Goal: Transaction & Acquisition: Obtain resource

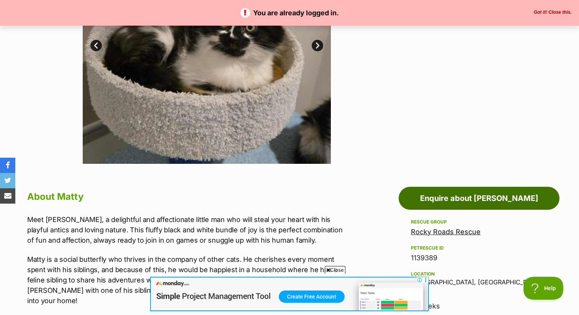
click at [444, 195] on link "Enquire about Matty" at bounding box center [479, 198] width 161 height 23
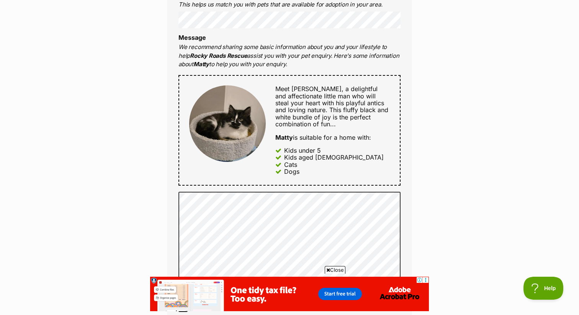
scroll to position [348, 0]
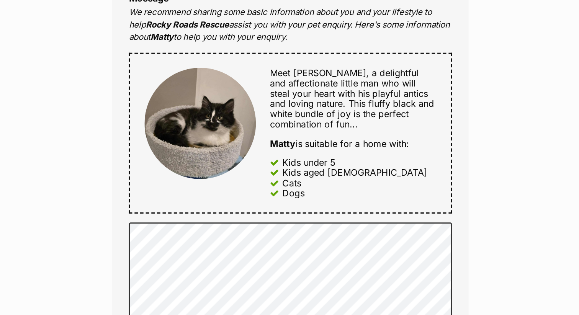
click at [289, 119] on span "Meet Matty, a delightful and affectionate little man who will steal your heart …" at bounding box center [331, 99] width 113 height 43
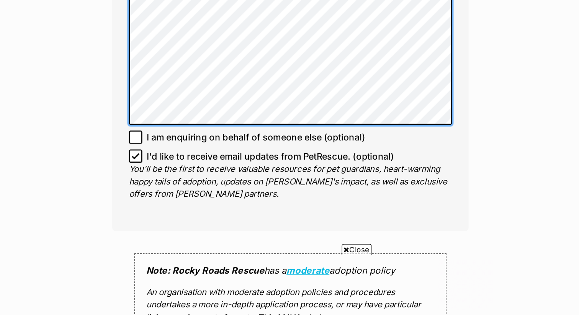
scroll to position [0, 0]
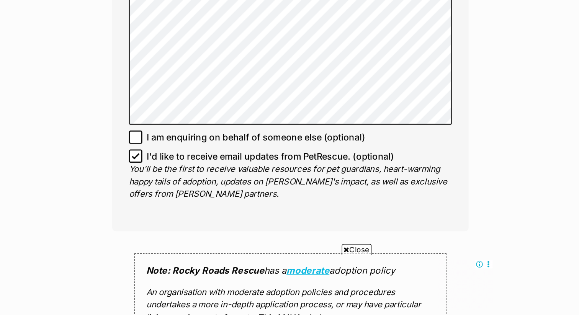
click at [183, 206] on icon at bounding box center [183, 205] width 5 height 3
click at [183, 206] on input "I'd like to receive email updates from PetRescue. (optional)" at bounding box center [182, 205] width 9 height 9
checkbox input "false"
click at [197, 238] on div "Full name Maya Johnson Email We require this to be able to send you communicati…" at bounding box center [289, 6] width 245 height 501
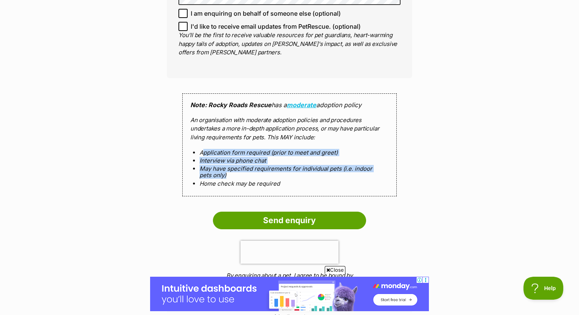
drag, startPoint x: 203, startPoint y: 154, endPoint x: 270, endPoint y: 177, distance: 70.6
click at [270, 177] on ol "Application form required (prior to meet and greet) Interview via phone chat Ma…" at bounding box center [289, 168] width 198 height 38
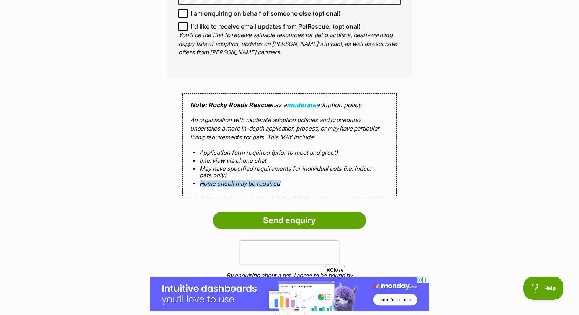
drag, startPoint x: 196, startPoint y: 185, endPoint x: 297, endPoint y: 182, distance: 101.1
click at [297, 182] on li "Home check may be required" at bounding box center [290, 183] width 180 height 7
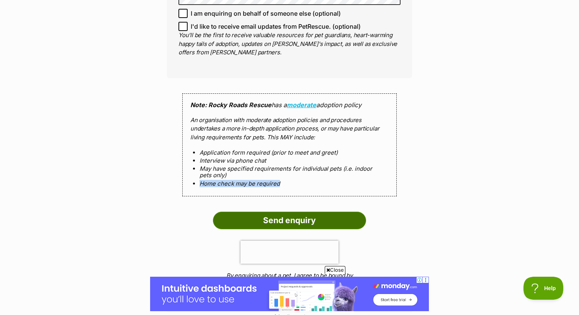
click at [285, 218] on input "Send enquiry" at bounding box center [289, 221] width 153 height 18
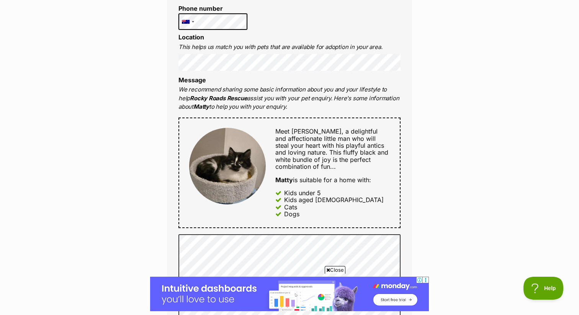
scroll to position [316, 0]
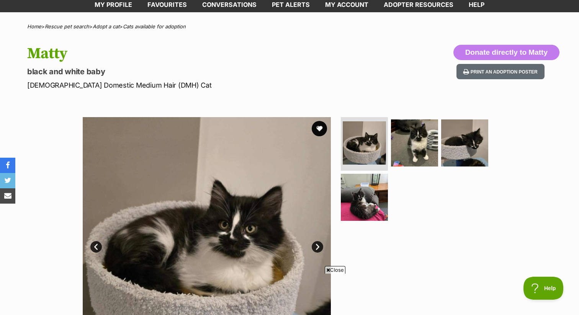
click at [231, 203] on img at bounding box center [207, 241] width 248 height 248
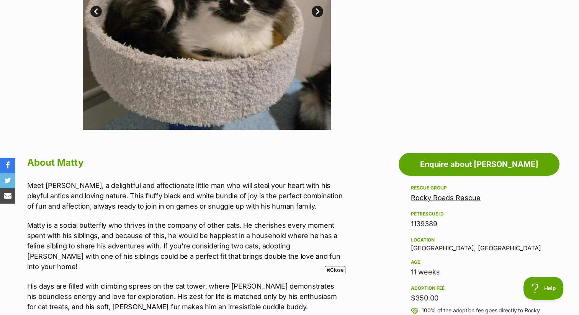
scroll to position [142, 0]
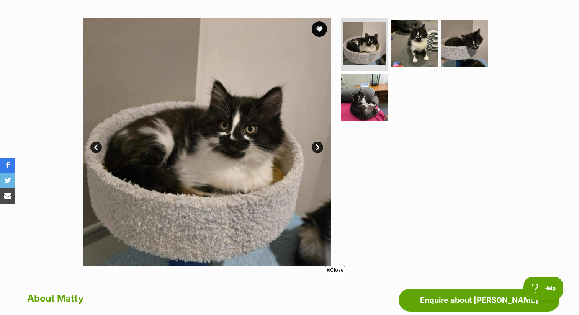
click at [321, 146] on link "Next" at bounding box center [317, 147] width 11 height 11
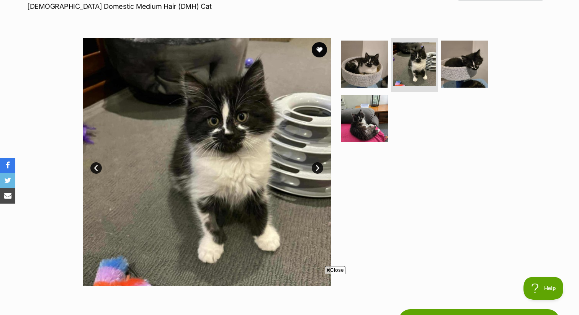
scroll to position [121, 0]
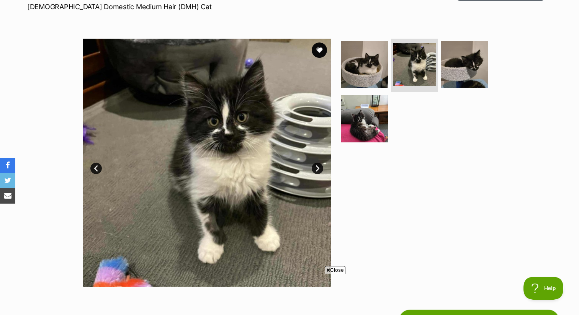
click at [319, 168] on link "Next" at bounding box center [317, 168] width 11 height 11
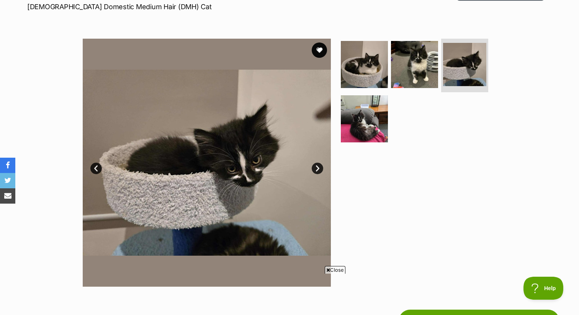
click at [94, 168] on link "Prev" at bounding box center [95, 168] width 11 height 11
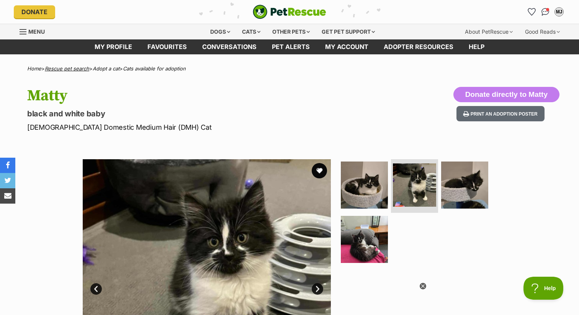
scroll to position [0, 0]
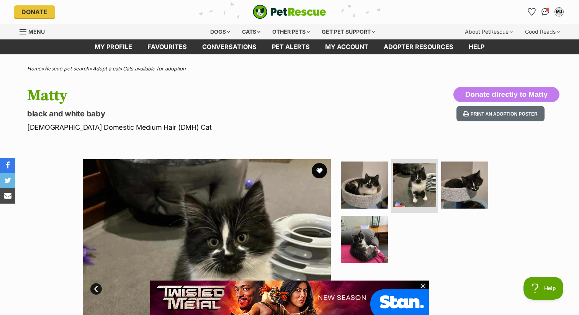
click at [75, 69] on link "Rescue pet search" at bounding box center [67, 68] width 44 height 6
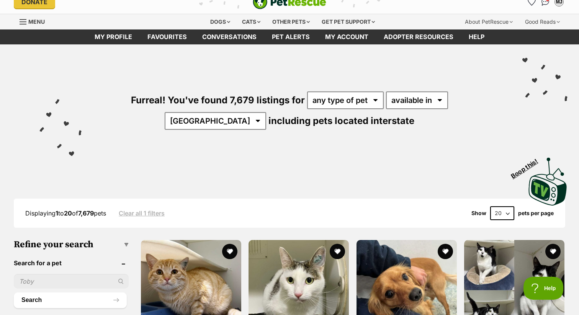
scroll to position [20, 0]
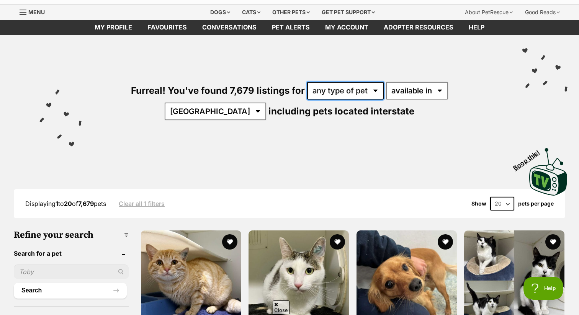
click at [332, 88] on select "any type of pet cats dogs other pets" at bounding box center [345, 91] width 77 height 18
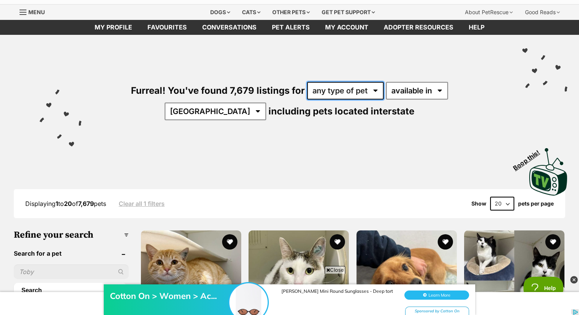
scroll to position [0, 0]
select select "Dogs"
click at [307, 82] on select "any type of pet cats dogs other pets" at bounding box center [345, 91] width 77 height 18
click at [307, 88] on select "any type of pet cats dogs other pets" at bounding box center [345, 91] width 77 height 18
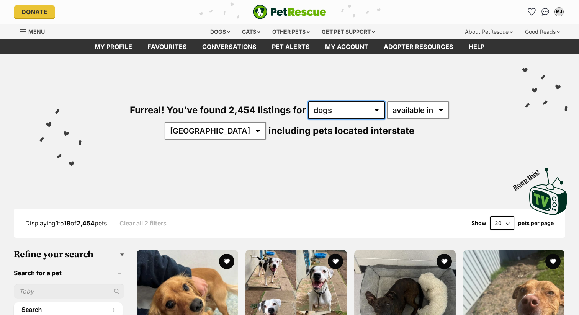
click at [308, 111] on select "any type of pet cats dogs other pets" at bounding box center [346, 110] width 77 height 18
select select "Other Pets"
click at [308, 101] on select "any type of pet cats dogs other pets" at bounding box center [346, 110] width 77 height 18
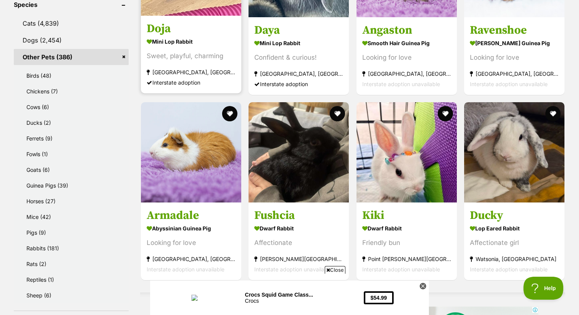
scroll to position [286, 0]
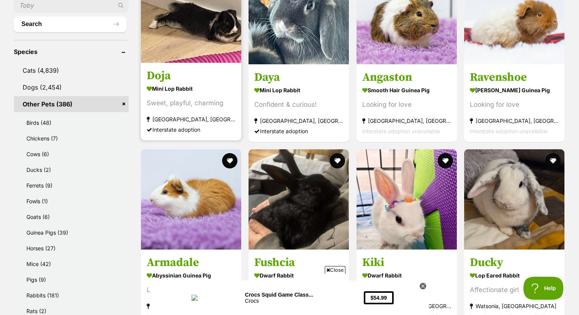
click at [177, 80] on h3 "Doja" at bounding box center [191, 76] width 89 height 15
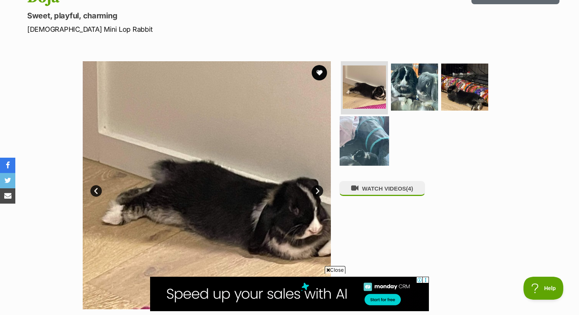
click at [355, 151] on img at bounding box center [364, 140] width 49 height 49
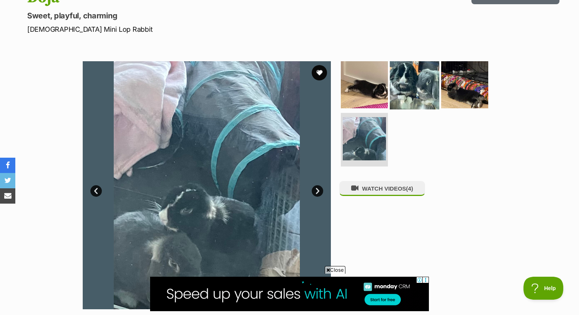
click at [407, 103] on img at bounding box center [414, 84] width 49 height 49
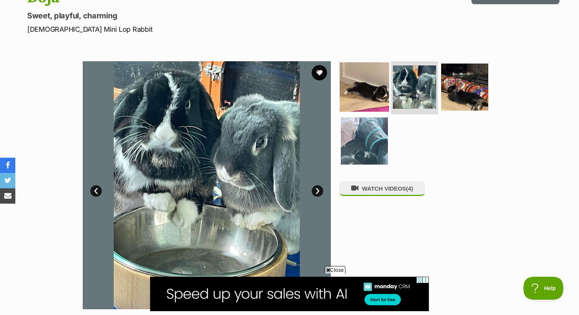
click at [369, 105] on img at bounding box center [364, 86] width 49 height 49
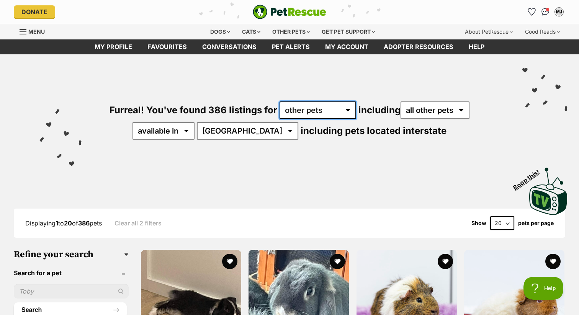
click at [288, 112] on select "any type of pet cats dogs other pets" at bounding box center [318, 110] width 77 height 18
select select "Cats"
click at [280, 101] on select "any type of pet cats dogs other pets" at bounding box center [318, 110] width 77 height 18
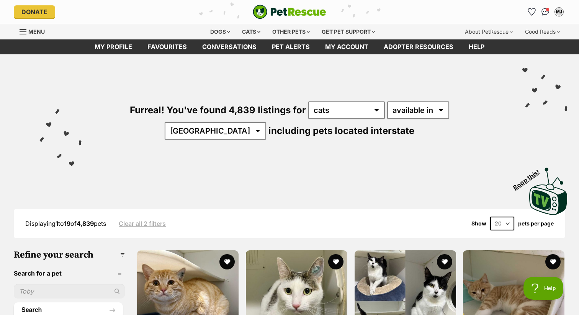
select select "Dogs"
click at [308, 101] on select "any type of pet cats dogs other pets" at bounding box center [346, 110] width 77 height 18
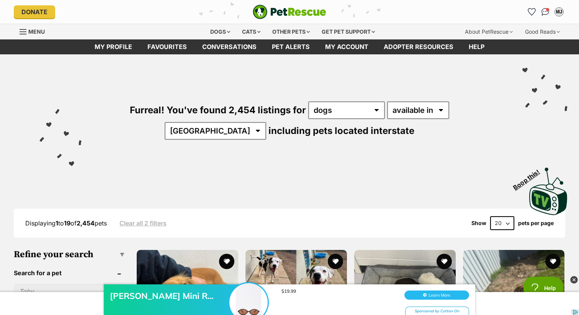
select select "VIC"
click at [266, 122] on select "[GEOGRAPHIC_DATA] [GEOGRAPHIC_DATA] [GEOGRAPHIC_DATA] [GEOGRAPHIC_DATA] [GEOGRA…" at bounding box center [215, 131] width 101 height 18
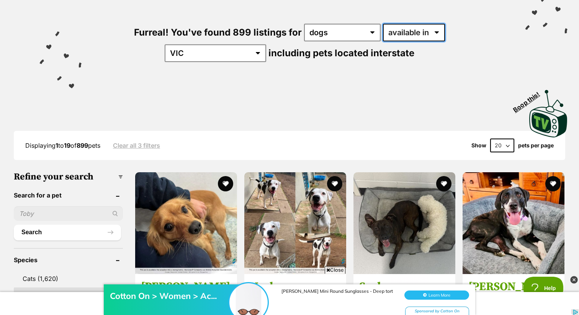
click at [383, 31] on select "available in located in" at bounding box center [414, 33] width 62 height 18
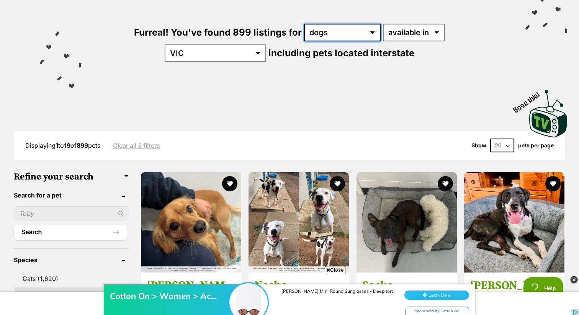
click at [323, 33] on select "any type of pet cats dogs other pets" at bounding box center [342, 33] width 77 height 18
select select "Cats"
click at [304, 24] on select "any type of pet cats dogs other pets" at bounding box center [342, 33] width 77 height 18
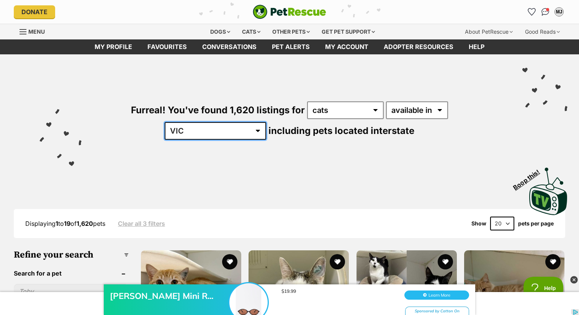
click at [266, 122] on select "Australia ACT NSW NT QLD SA TAS VIC WA" at bounding box center [215, 131] width 101 height 18
select select "QLD"
click at [266, 122] on select "Australia ACT NSW NT QLD SA TAS VIC WA" at bounding box center [215, 131] width 101 height 18
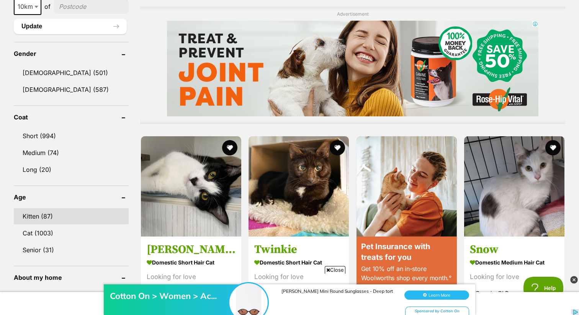
click at [34, 216] on link "Kitten (87)" at bounding box center [71, 216] width 115 height 16
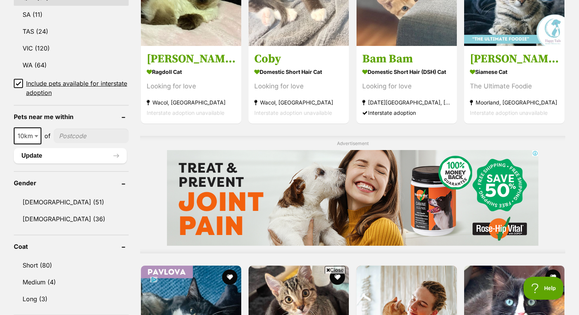
scroll to position [648, 0]
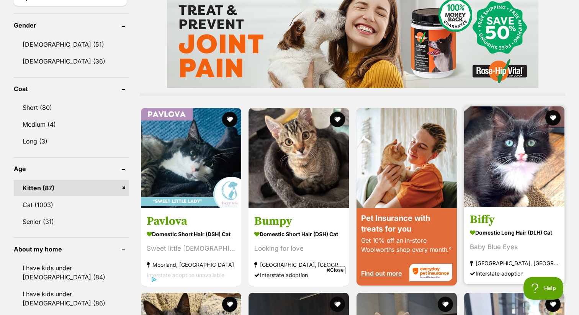
click at [513, 137] on img at bounding box center [514, 156] width 100 height 100
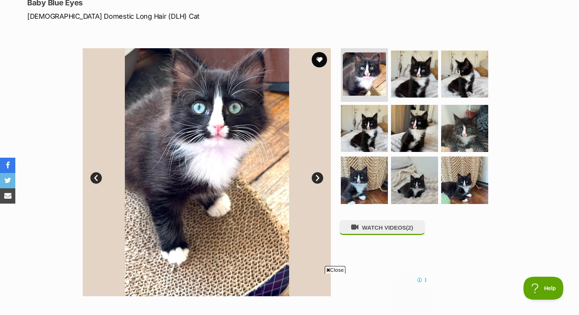
scroll to position [112, 0]
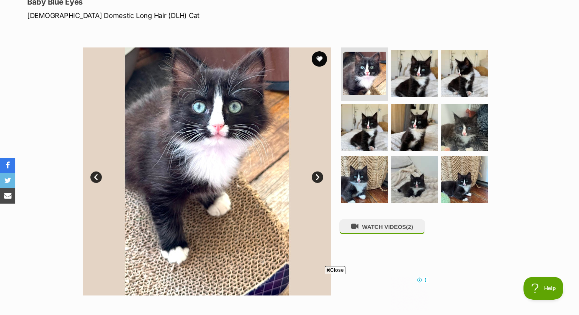
click at [318, 181] on link "Next" at bounding box center [317, 177] width 11 height 11
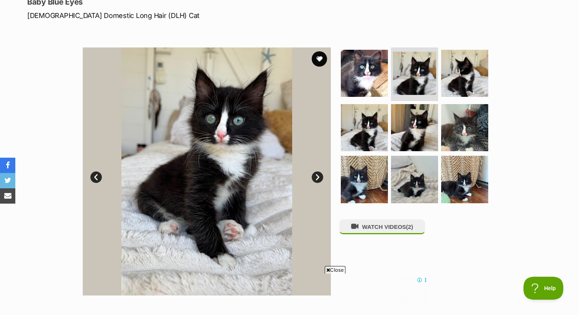
click at [318, 181] on link "Next" at bounding box center [317, 177] width 11 height 11
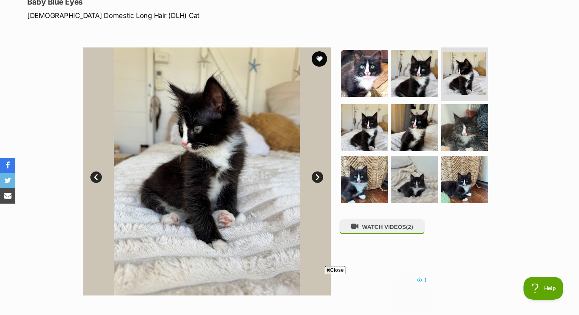
click at [318, 181] on link "Next" at bounding box center [317, 177] width 11 height 11
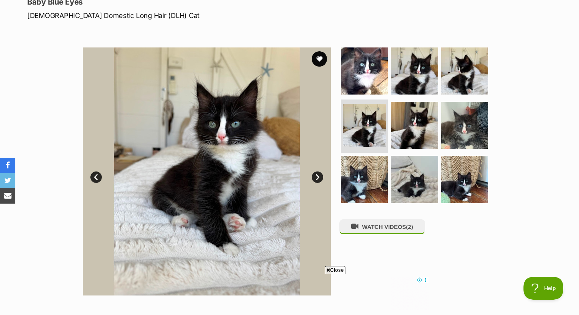
click at [318, 181] on link "Next" at bounding box center [317, 177] width 11 height 11
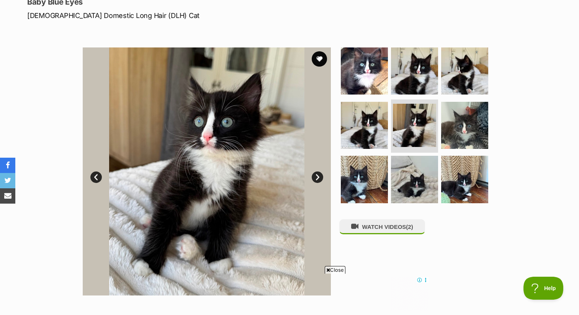
click at [318, 181] on link "Next" at bounding box center [317, 177] width 11 height 11
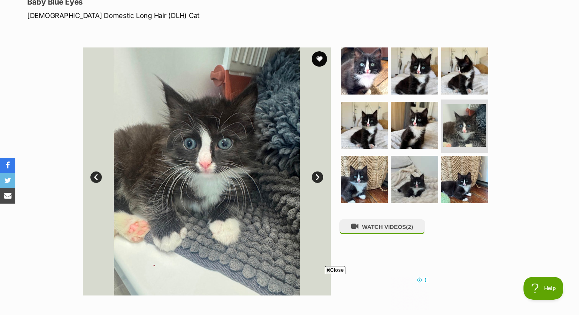
click at [318, 181] on link "Next" at bounding box center [317, 177] width 11 height 11
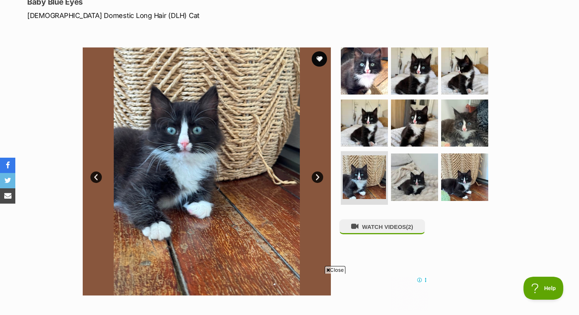
click at [318, 181] on link "Next" at bounding box center [317, 177] width 11 height 11
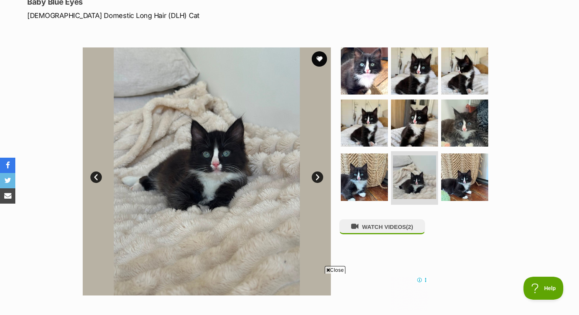
click at [318, 181] on link "Next" at bounding box center [317, 177] width 11 height 11
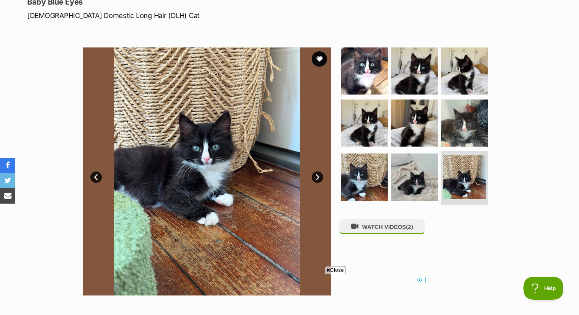
scroll to position [0, 0]
click at [318, 181] on link "Next" at bounding box center [317, 177] width 11 height 11
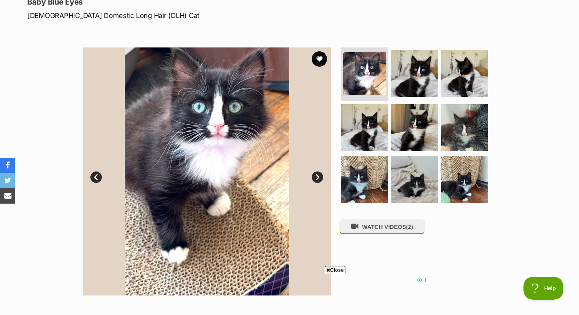
click at [318, 181] on link "Next" at bounding box center [317, 177] width 11 height 11
